Goal: Find specific page/section: Find specific page/section

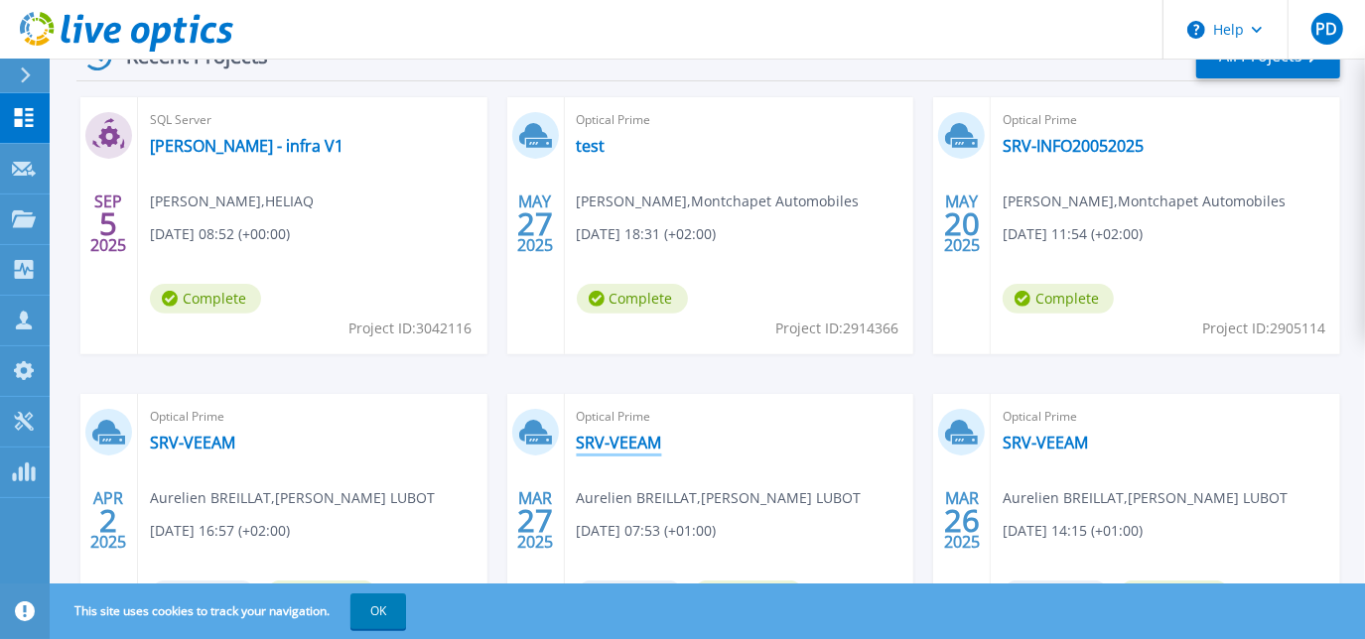
scroll to position [280, 0]
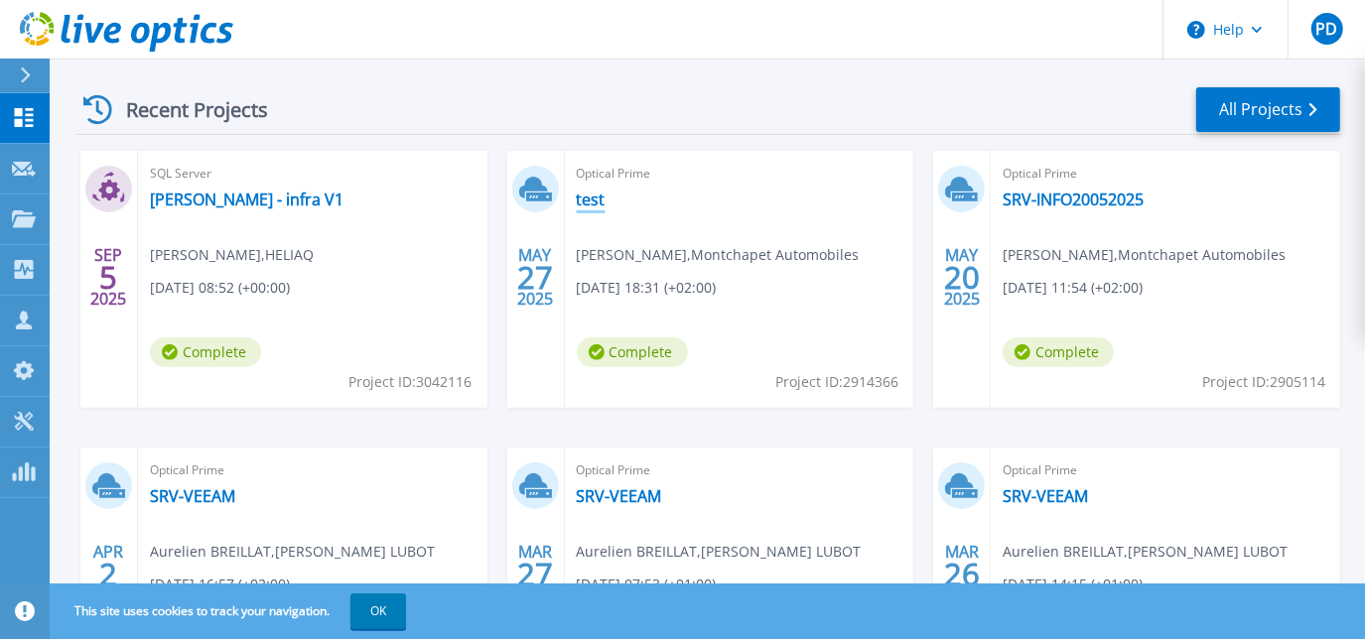
click at [602, 205] on link "test" at bounding box center [591, 200] width 29 height 20
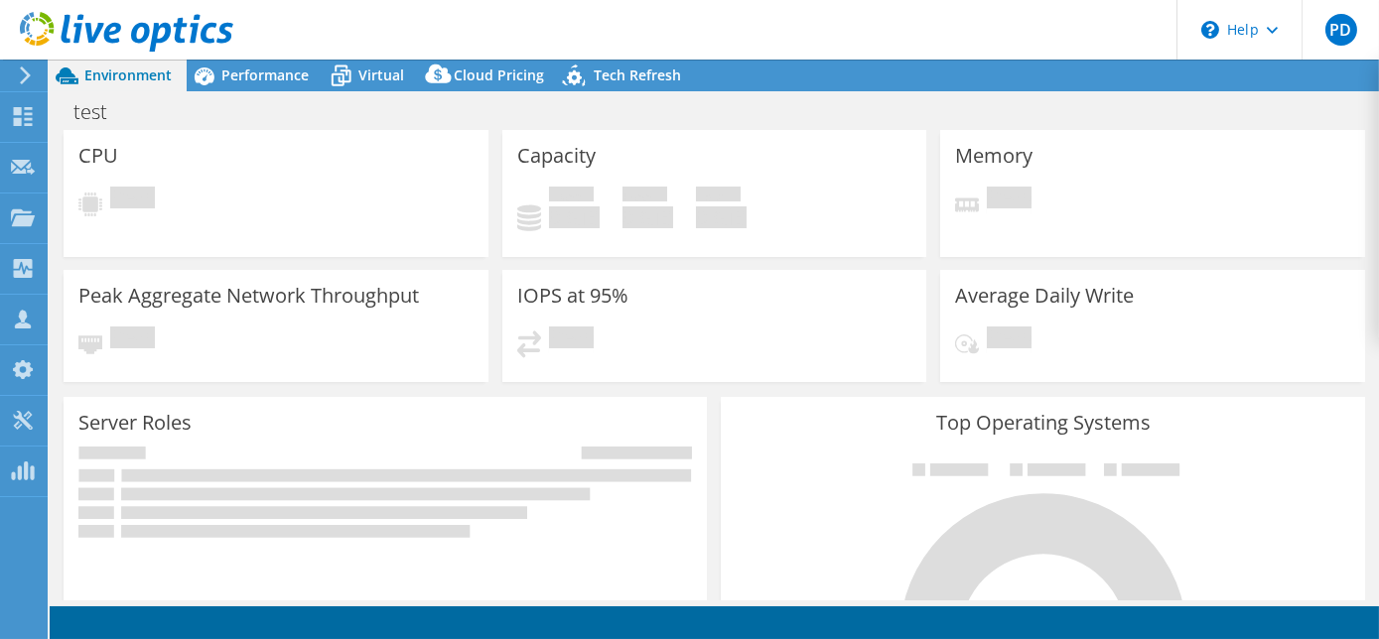
select select "USD"
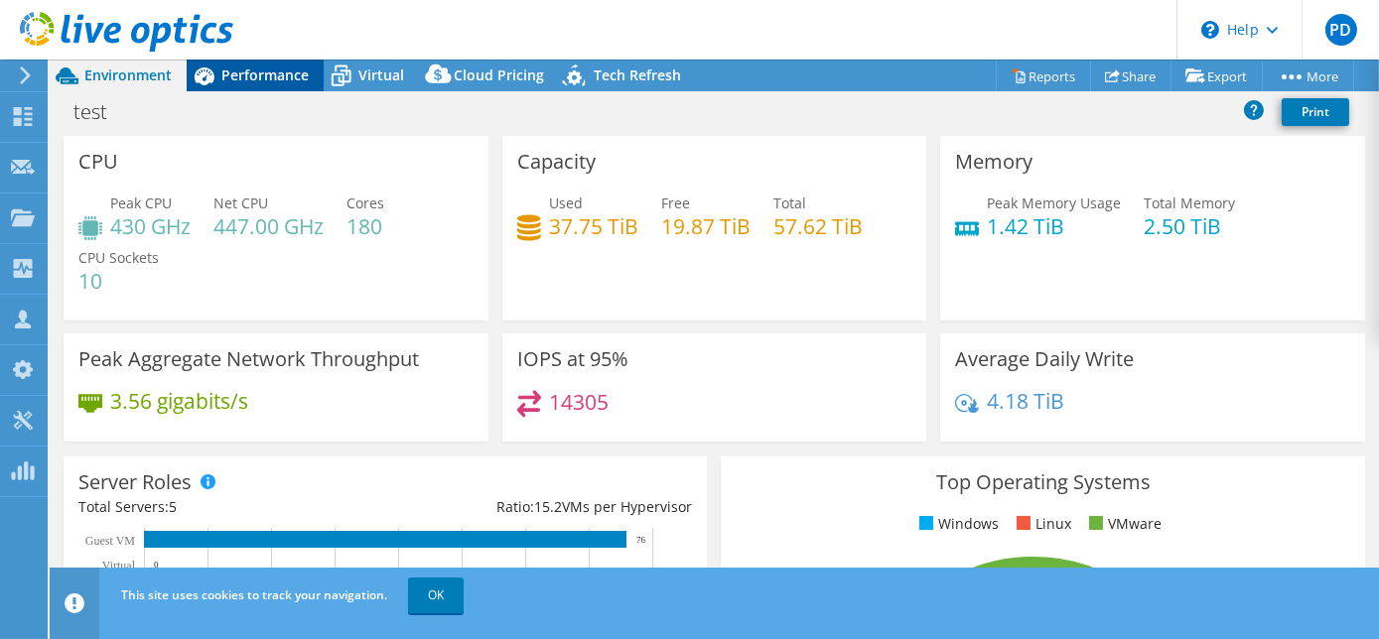
click at [280, 81] on span "Performance" at bounding box center [264, 75] width 87 height 19
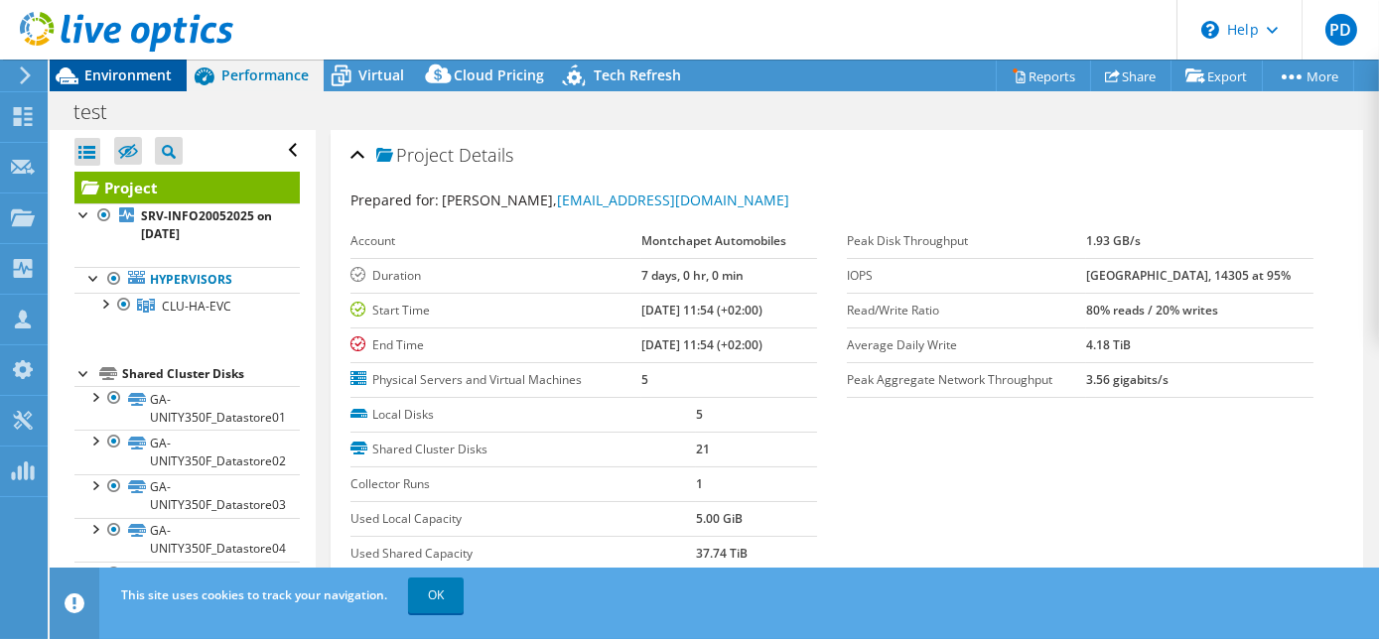
click at [125, 71] on span "Environment" at bounding box center [127, 75] width 87 height 19
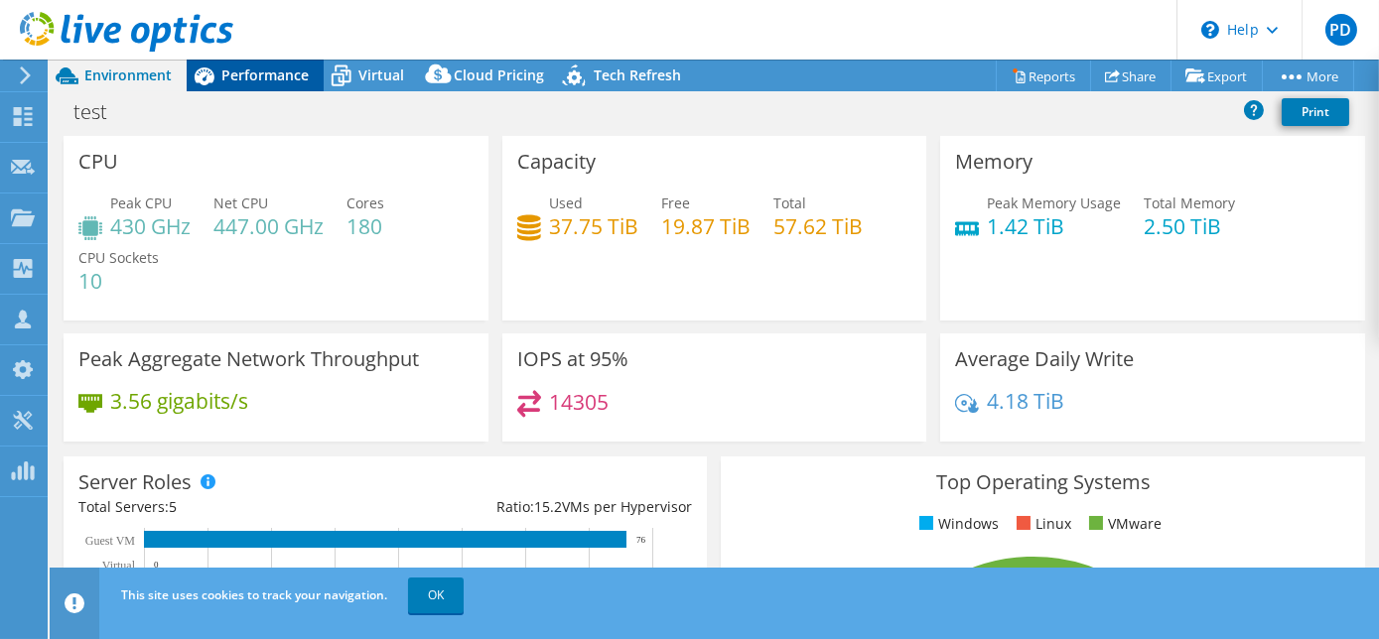
click at [259, 69] on span "Performance" at bounding box center [264, 75] width 87 height 19
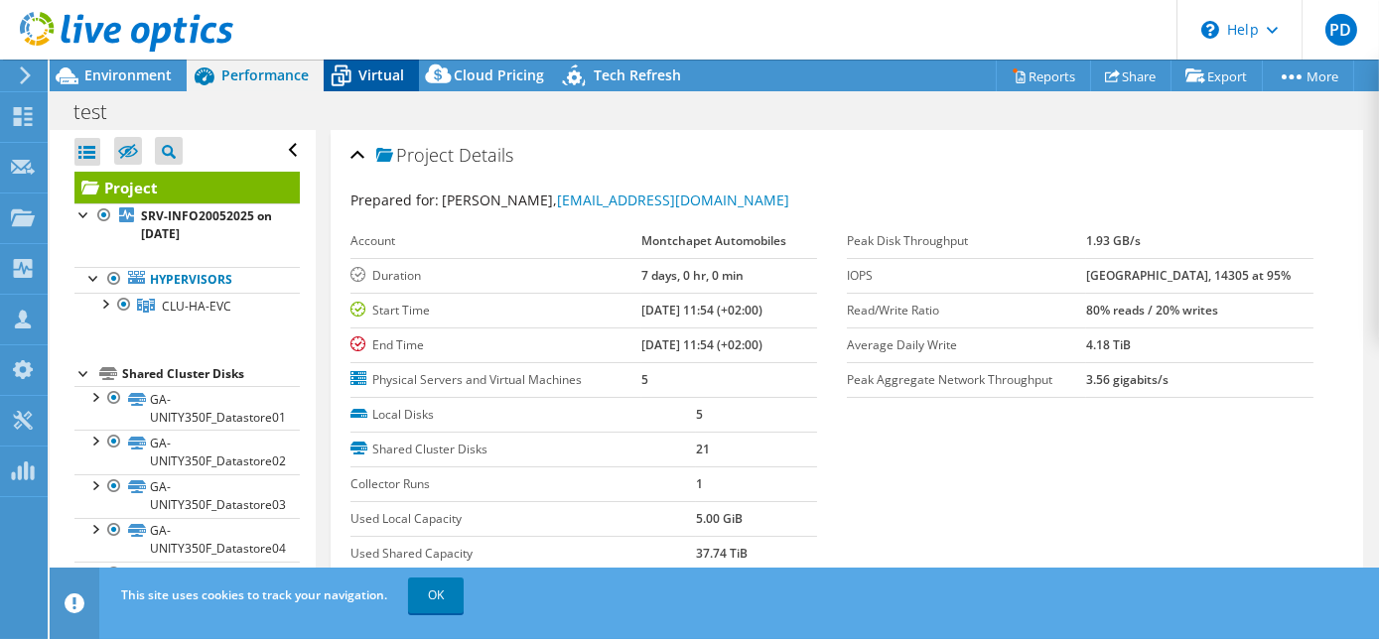
click at [367, 72] on span "Virtual" at bounding box center [381, 75] width 46 height 19
